Goal: Information Seeking & Learning: Check status

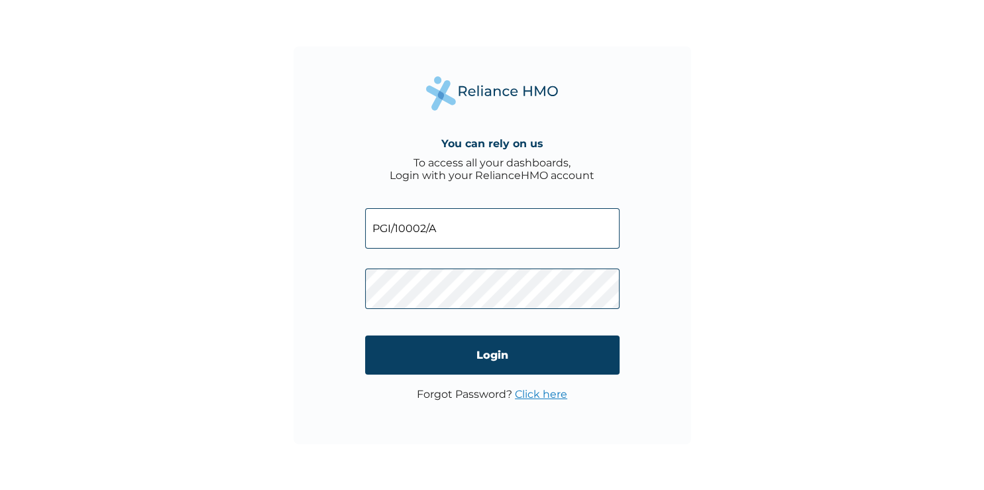
type input "PGI/10002/A"
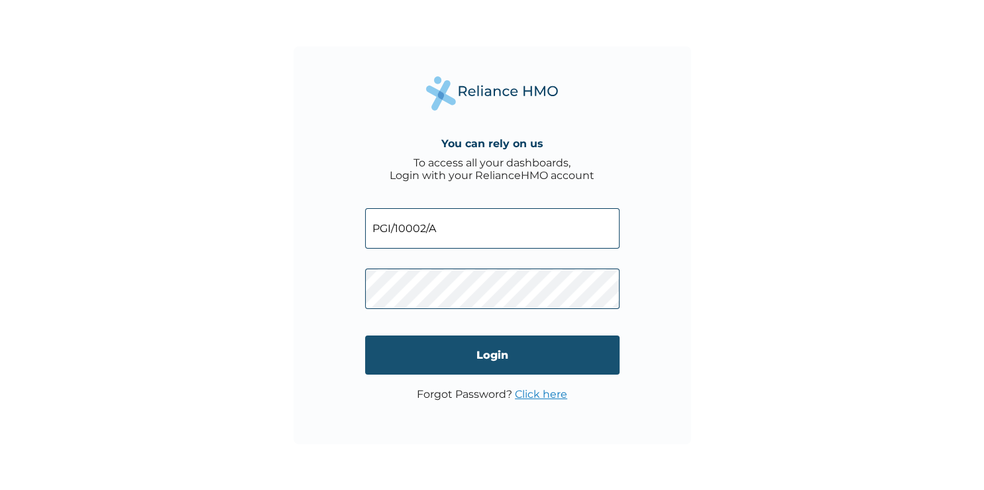
click at [401, 343] on input "Login" at bounding box center [492, 354] width 254 height 39
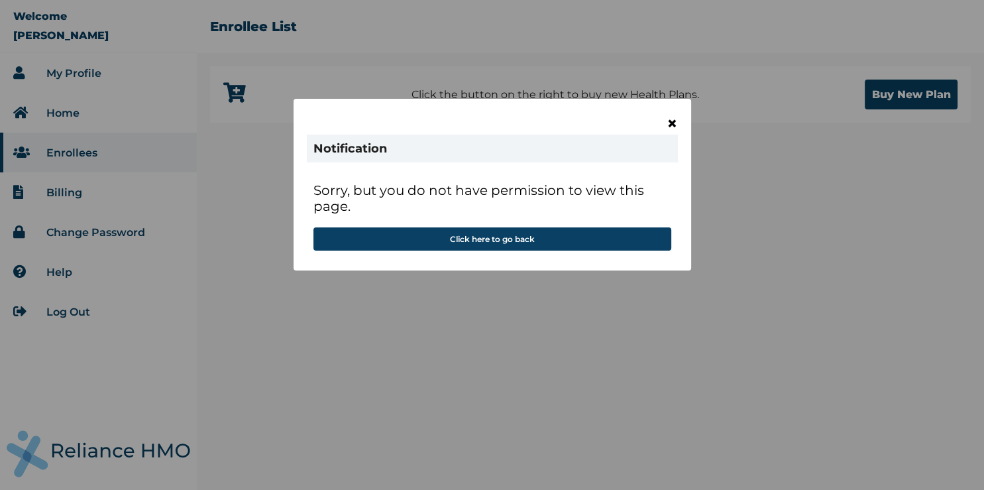
click at [672, 121] on span "×" at bounding box center [671, 123] width 11 height 23
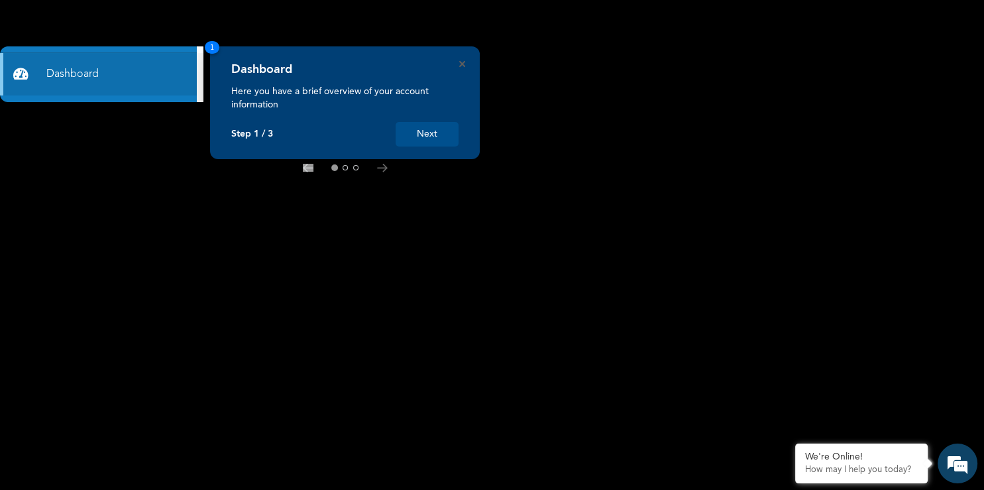
click at [441, 131] on button "Next" at bounding box center [426, 134] width 63 height 25
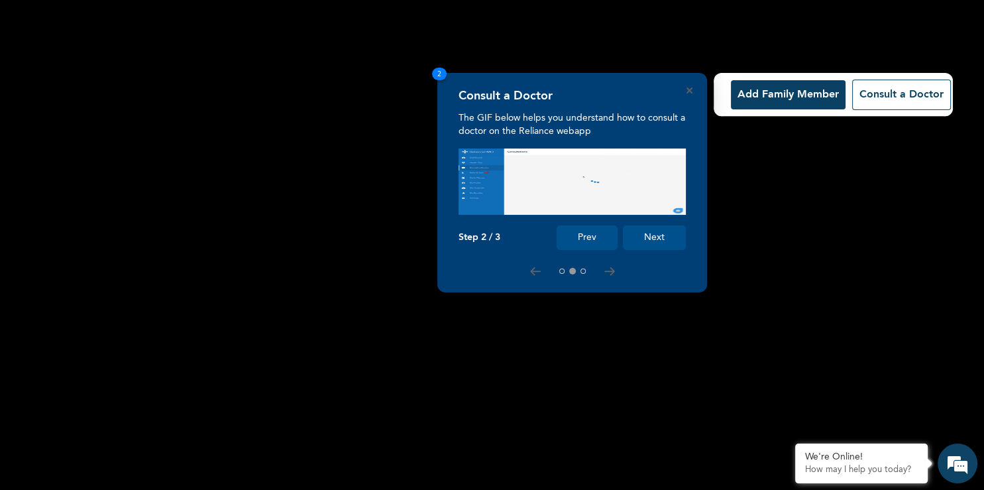
click at [660, 240] on button "Next" at bounding box center [654, 237] width 63 height 25
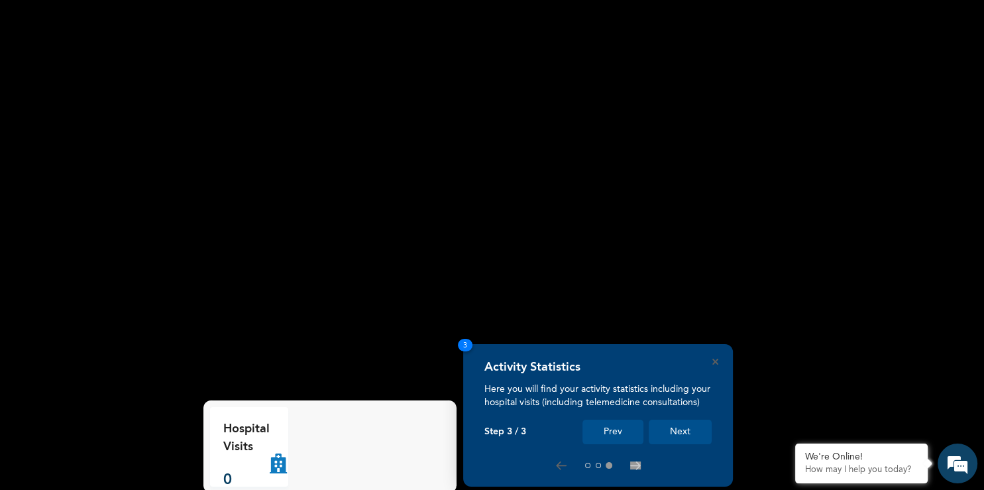
click at [703, 431] on button "Next" at bounding box center [680, 431] width 63 height 25
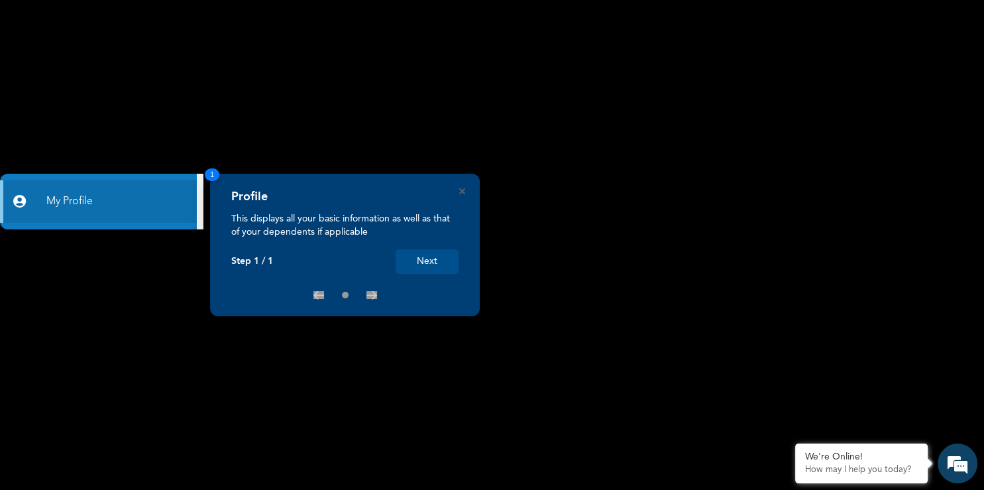
click at [442, 265] on button "Next" at bounding box center [426, 261] width 63 height 25
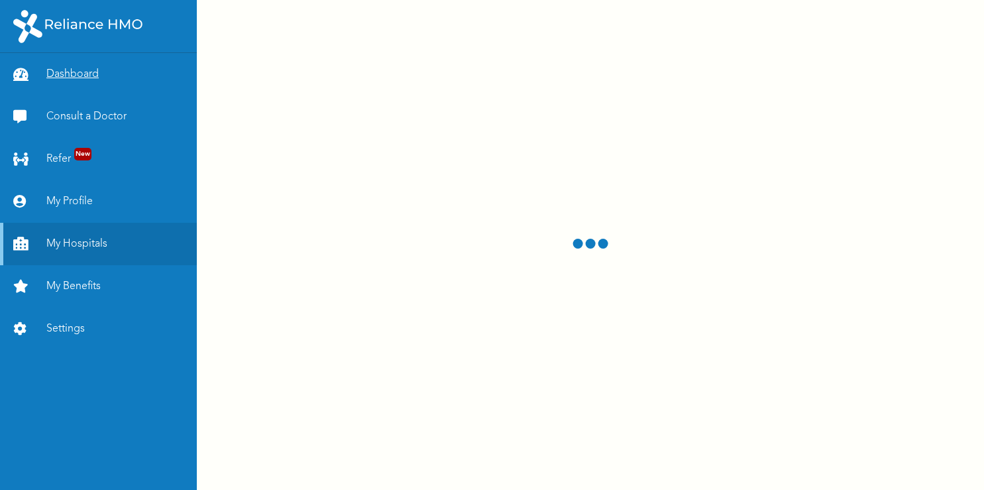
click at [77, 73] on link "Dashboard" at bounding box center [98, 74] width 197 height 42
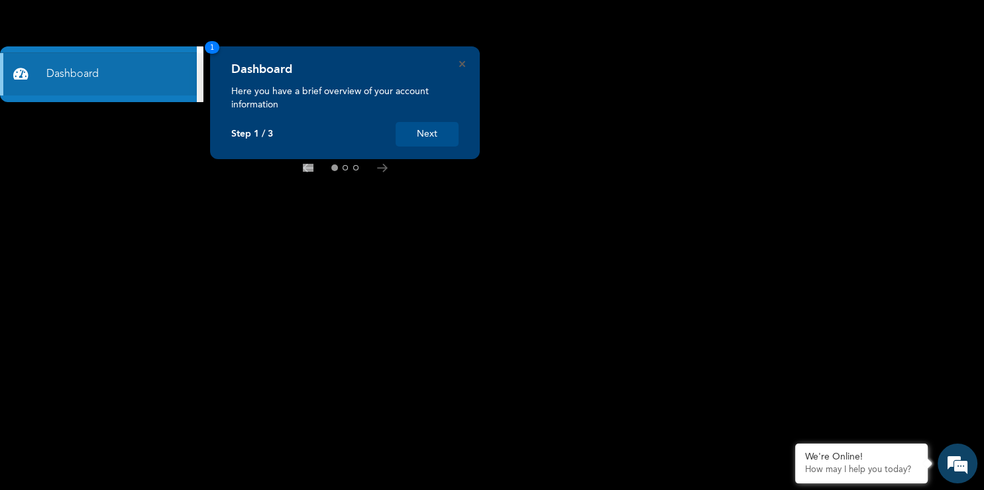
click at [417, 132] on button "Next" at bounding box center [426, 134] width 63 height 25
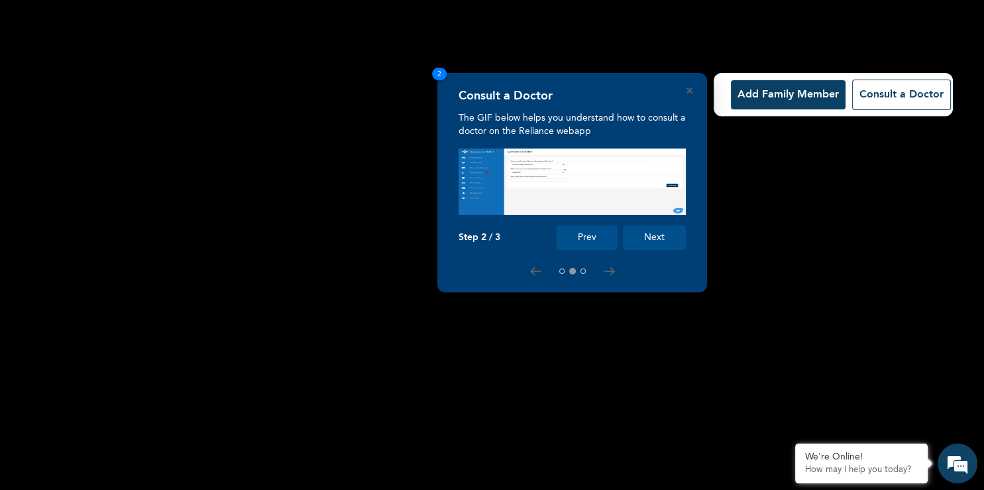
click at [647, 238] on button "Next" at bounding box center [654, 237] width 63 height 25
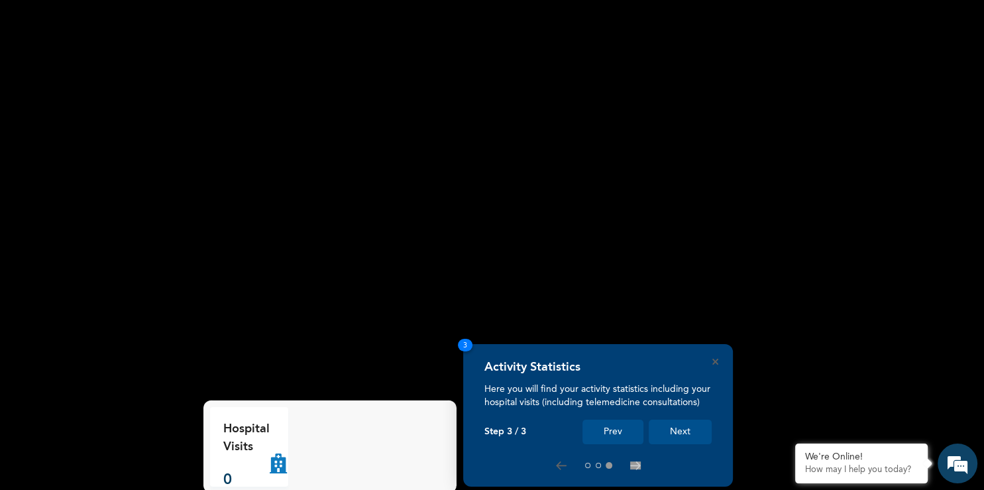
click at [693, 423] on button "Next" at bounding box center [680, 431] width 63 height 25
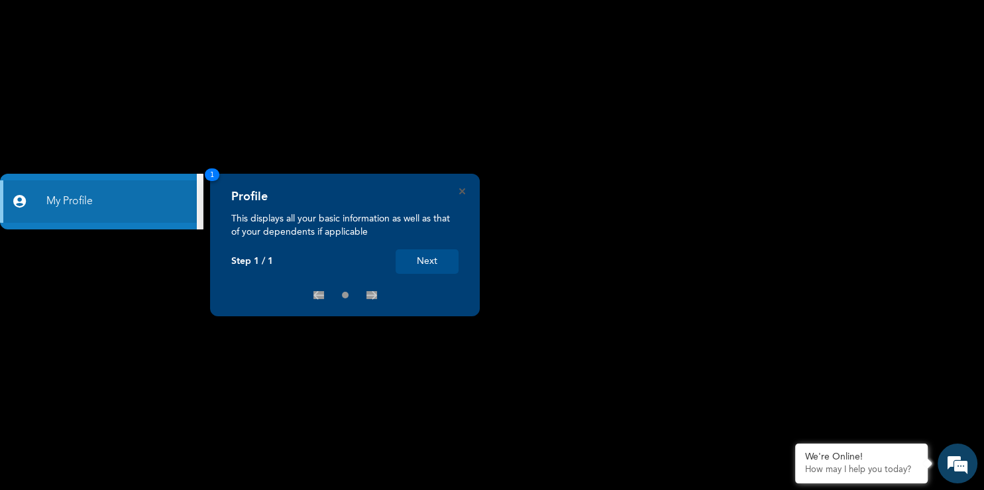
click at [433, 261] on button "Next" at bounding box center [426, 261] width 63 height 25
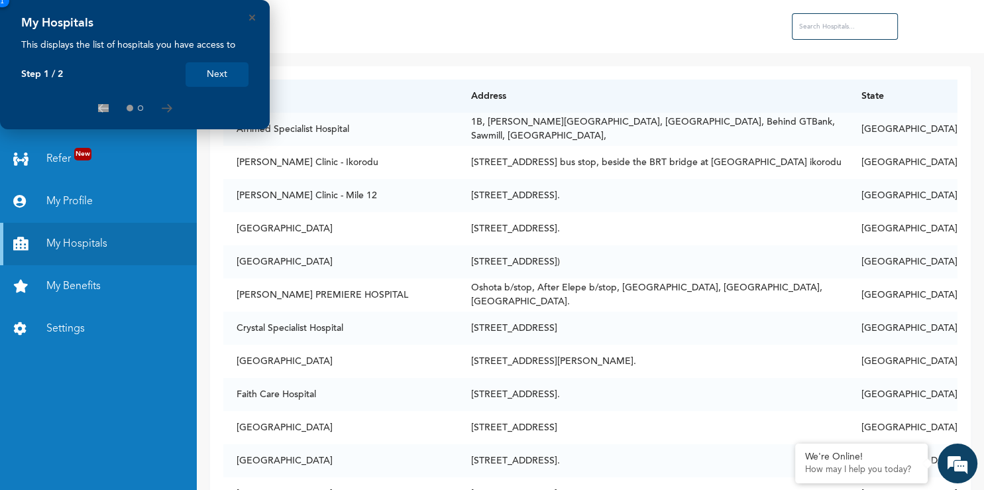
click at [134, 80] on div "Step 1 / 2 Next" at bounding box center [134, 74] width 227 height 25
click at [88, 75] on div "Step 1 / 2 Next" at bounding box center [134, 74] width 227 height 25
click at [83, 68] on div "Step 1 / 2 Next" at bounding box center [134, 74] width 227 height 25
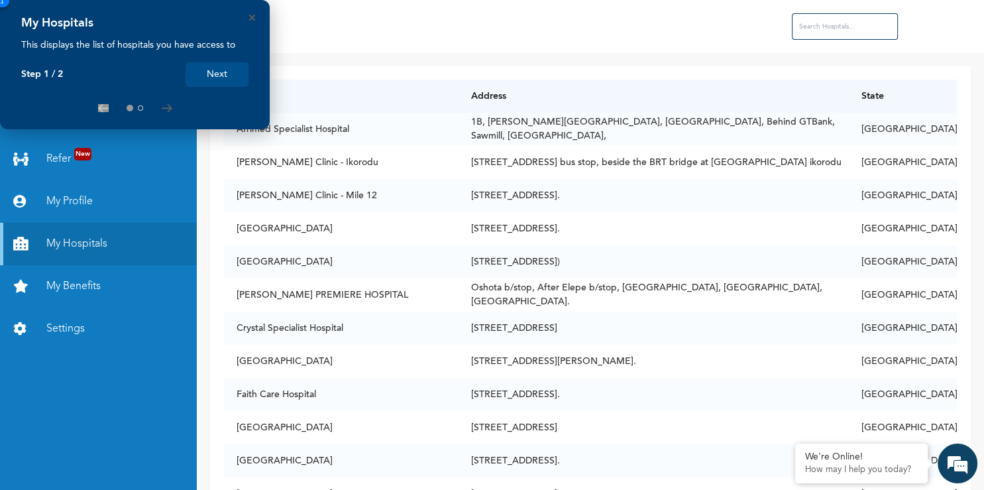
click at [83, 68] on div "Step 1 / 2 Next" at bounding box center [134, 74] width 227 height 25
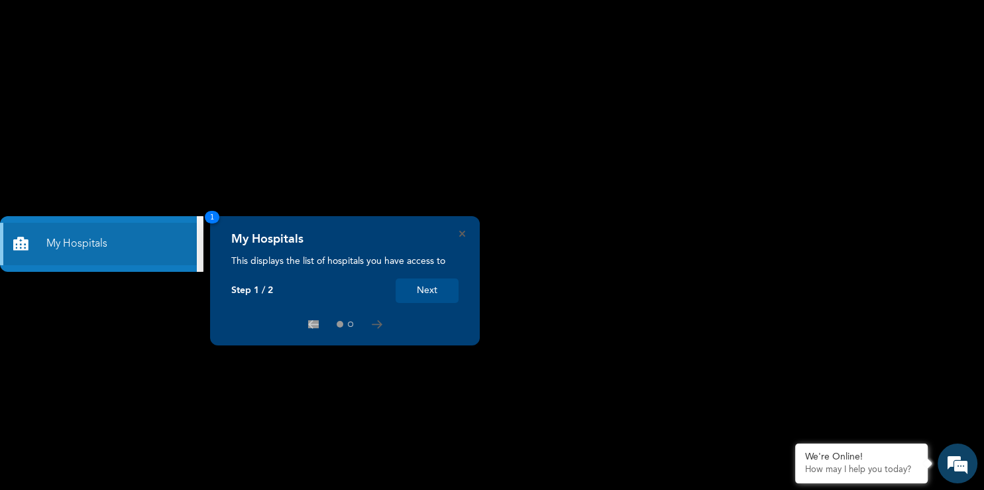
click at [424, 278] on div "My Hospitals This displays the list of hospitals you have access to Step 1 / 2 …" at bounding box center [344, 267] width 227 height 71
click at [425, 288] on button "Next" at bounding box center [426, 290] width 63 height 25
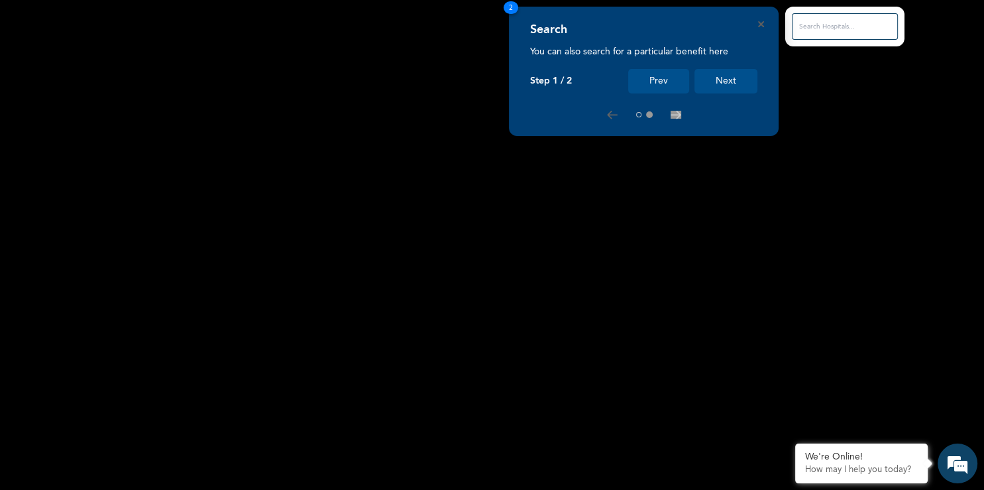
click at [738, 79] on button "Next" at bounding box center [725, 81] width 63 height 25
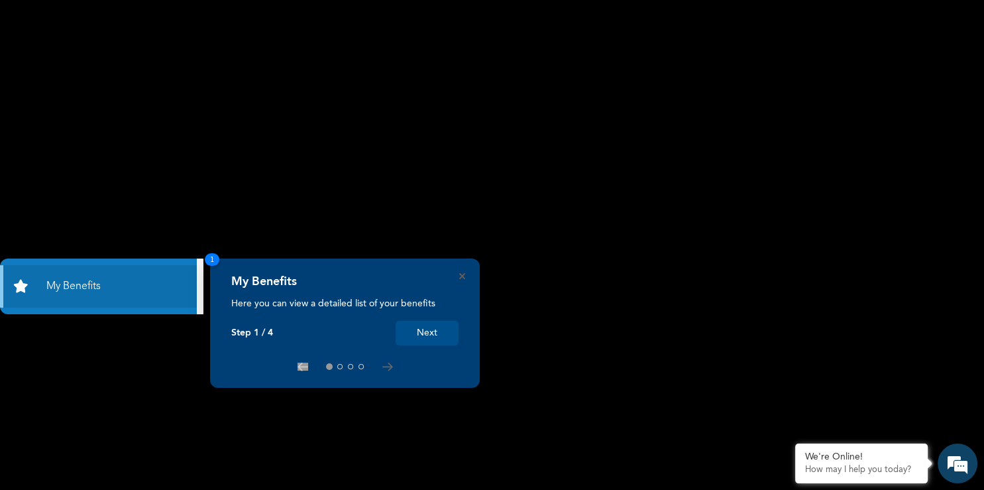
click at [411, 337] on button "Next" at bounding box center [426, 333] width 63 height 25
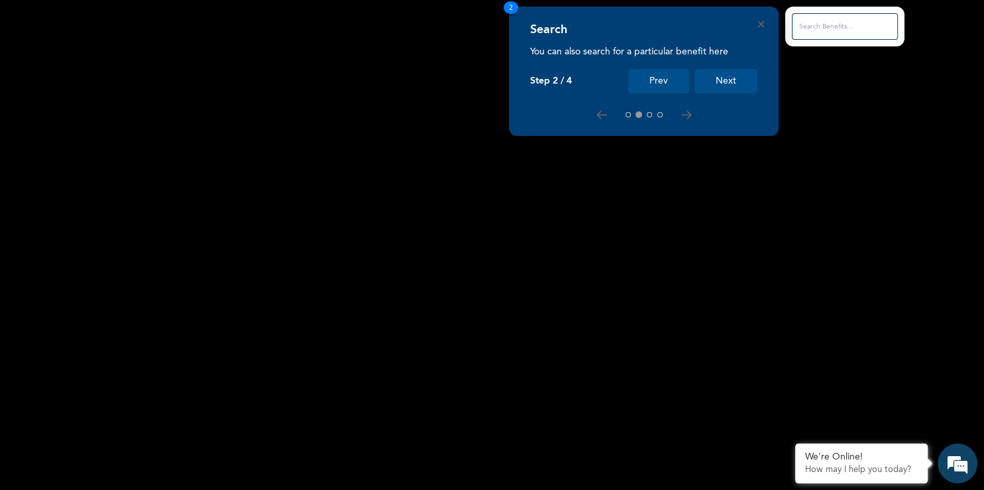
click at [723, 76] on button "Next" at bounding box center [725, 81] width 63 height 25
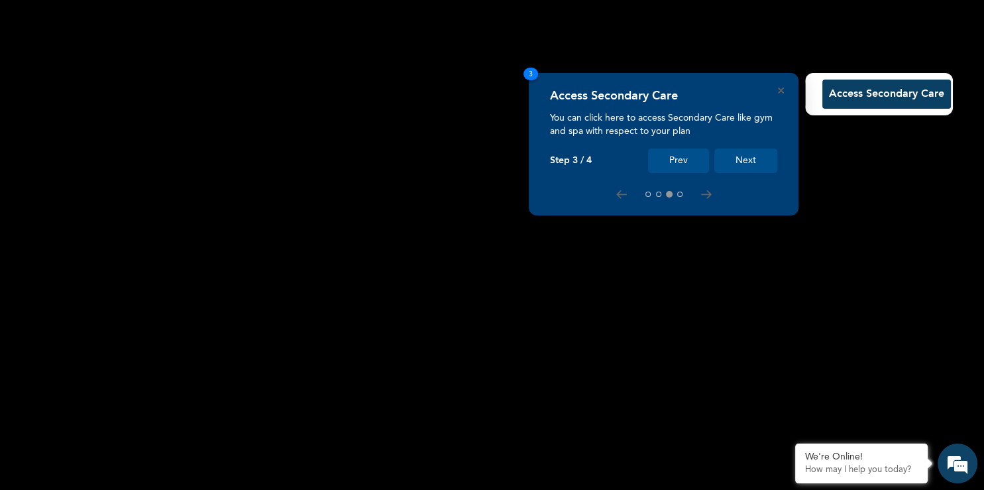
click at [743, 156] on button "Next" at bounding box center [745, 160] width 63 height 25
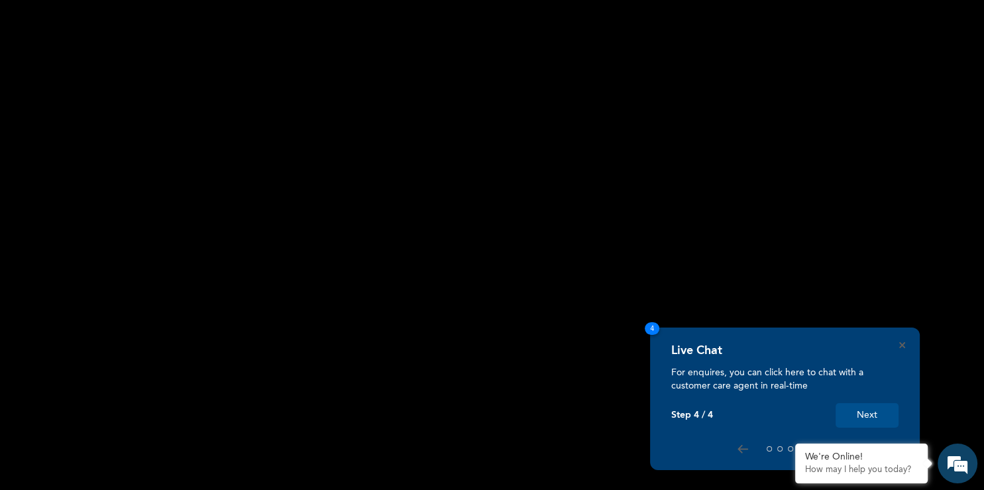
click at [876, 415] on button "Next" at bounding box center [866, 415] width 63 height 25
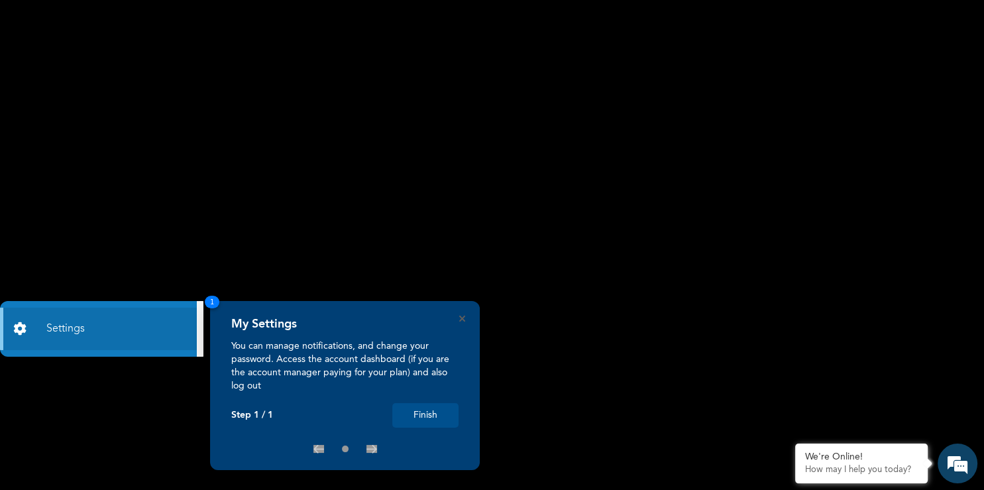
click at [441, 412] on button "Finish" at bounding box center [425, 415] width 66 height 25
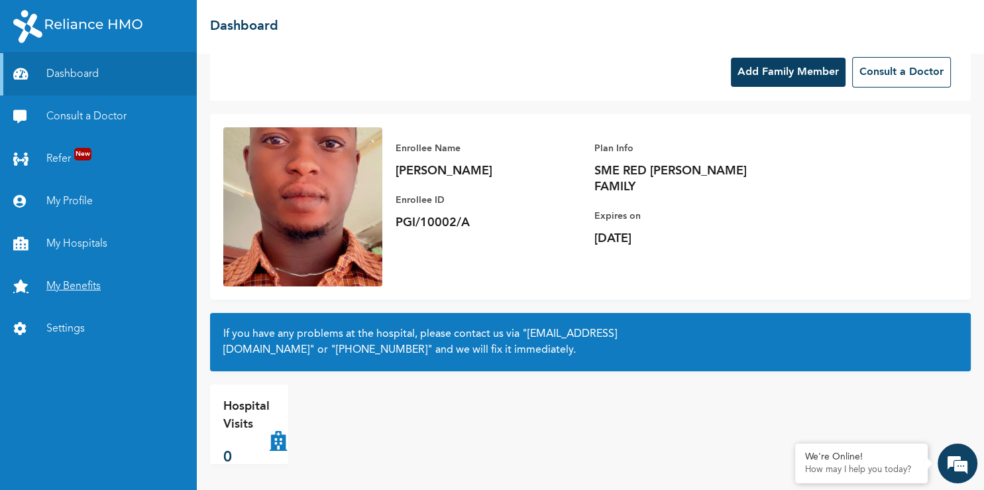
click at [61, 288] on link "My Benefits" at bounding box center [98, 286] width 197 height 42
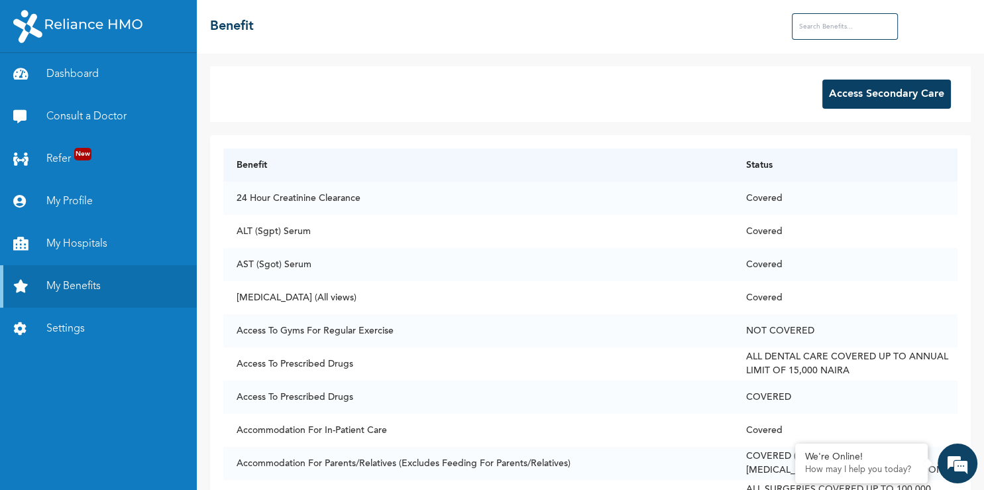
click at [820, 21] on input "text" at bounding box center [845, 26] width 106 height 26
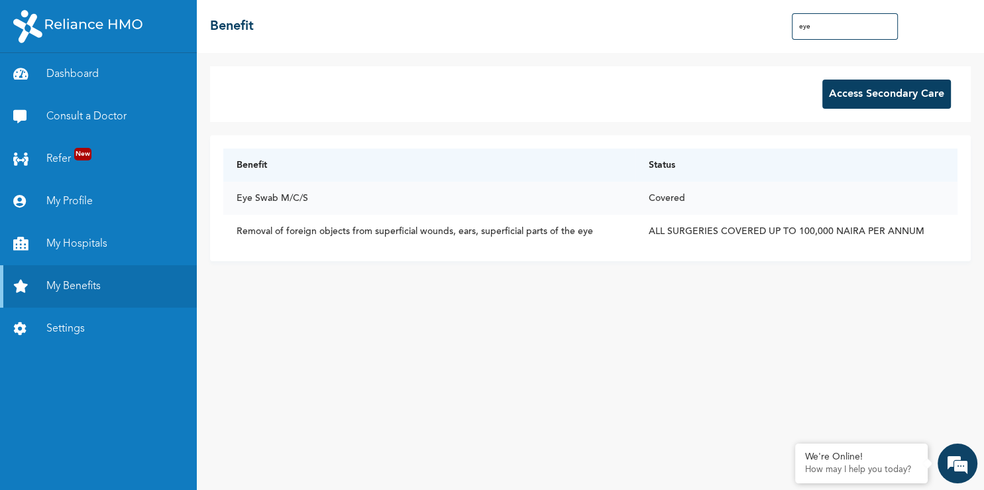
type input "eye"
click at [538, 205] on td "Eye Swab M/C/S" at bounding box center [429, 198] width 412 height 33
click at [594, 468] on div "Access Secondary Care Benefit Status Eye Swab M/C/S Covered Removal of foreign …" at bounding box center [590, 271] width 787 height 437
click at [105, 240] on link "My Hospitals" at bounding box center [98, 244] width 197 height 42
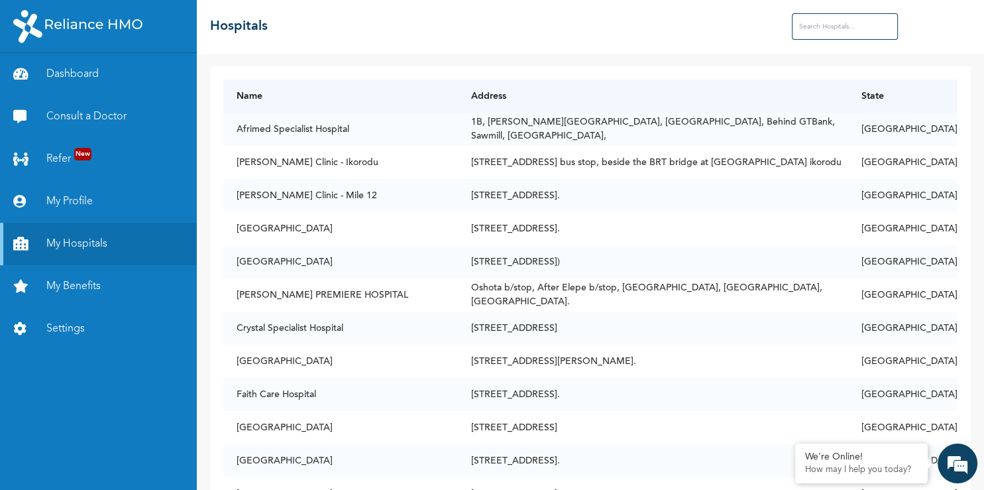
click at [810, 23] on input "text" at bounding box center [845, 26] width 106 height 26
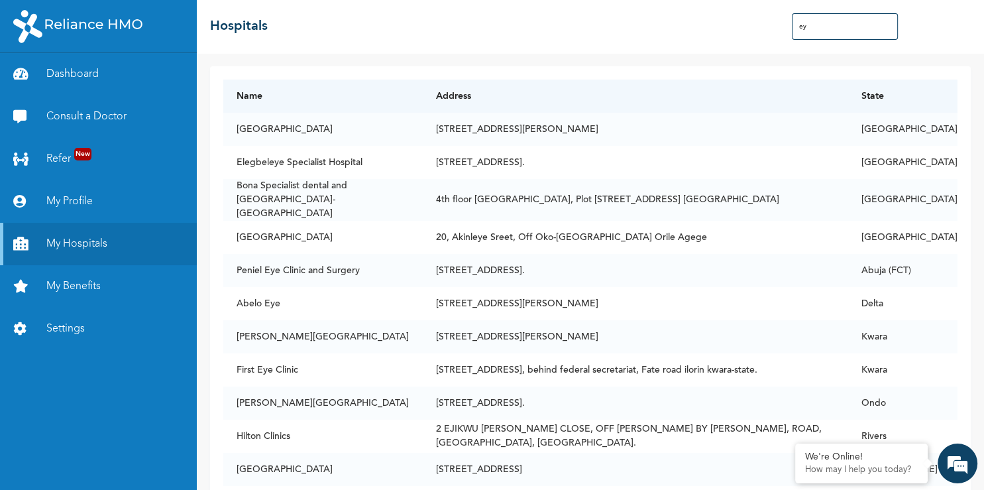
type input "e"
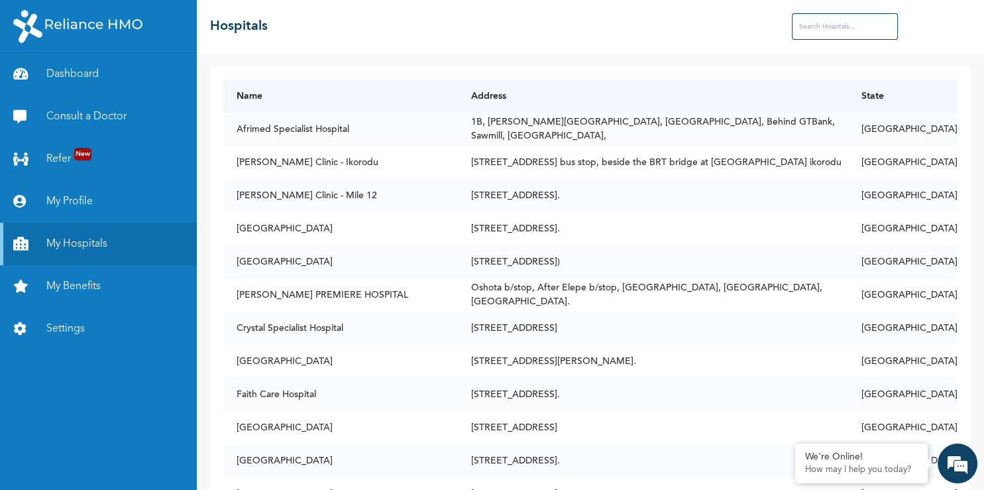
click at [823, 29] on input "text" at bounding box center [845, 26] width 106 height 26
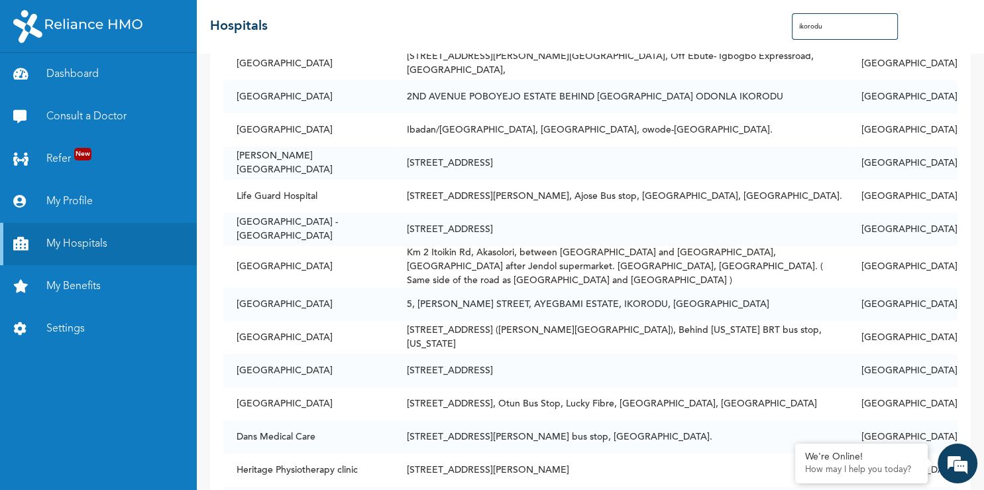
scroll to position [505, 0]
type input "ikorodu"
click at [342, 219] on td "[GEOGRAPHIC_DATA] -[GEOGRAPHIC_DATA]" at bounding box center [308, 228] width 170 height 33
click at [299, 221] on td "[GEOGRAPHIC_DATA] -[GEOGRAPHIC_DATA]" at bounding box center [308, 228] width 170 height 33
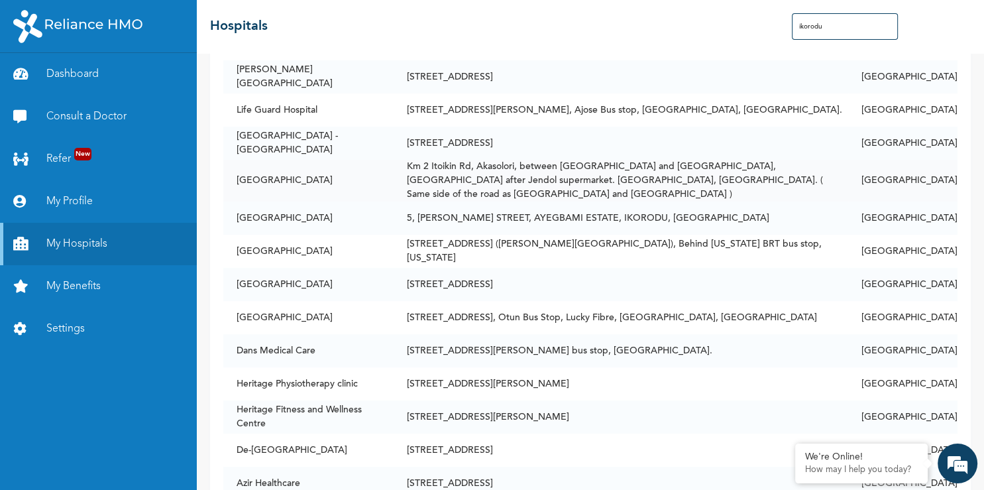
scroll to position [590, 0]
